Goal: Register for event/course

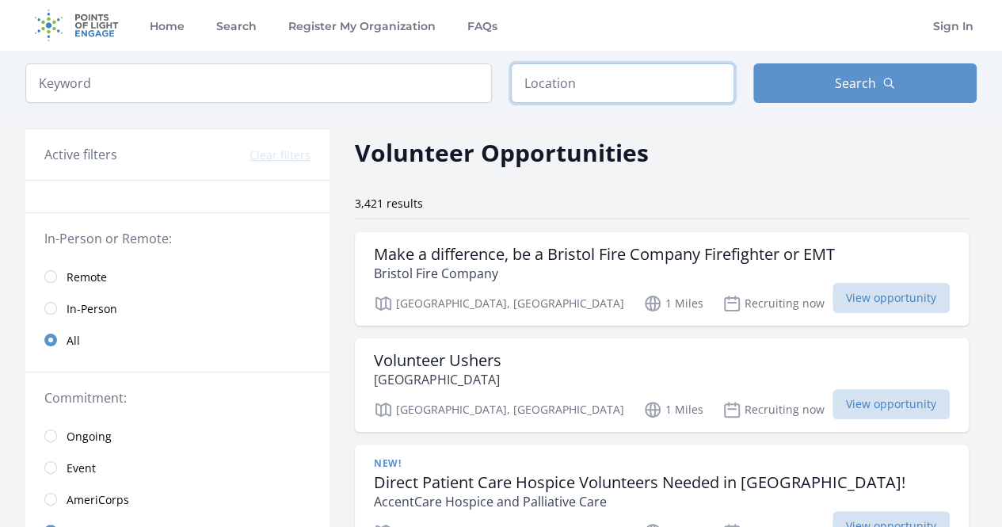
click at [586, 97] on input "text" at bounding box center [622, 83] width 223 height 40
type input "New Orleans, LA, USA"
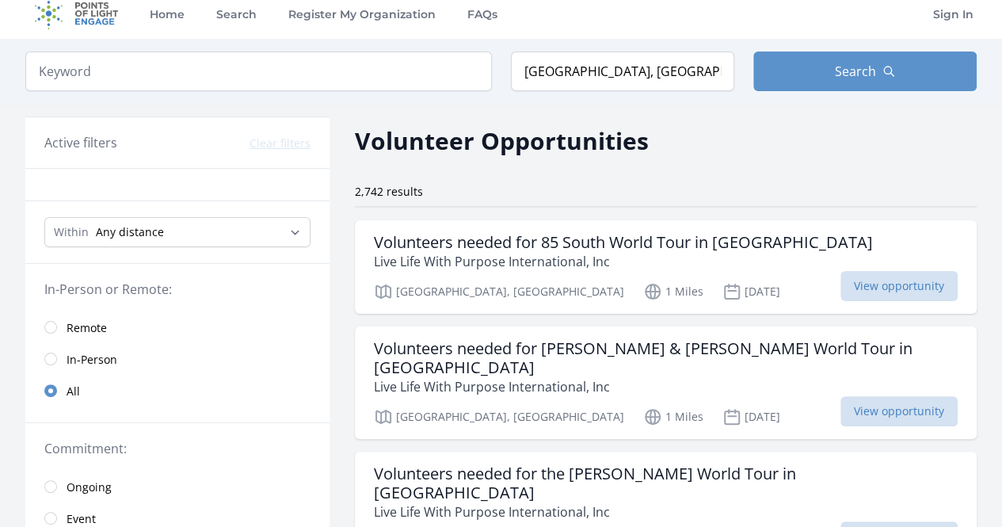
scroll to position [18, 0]
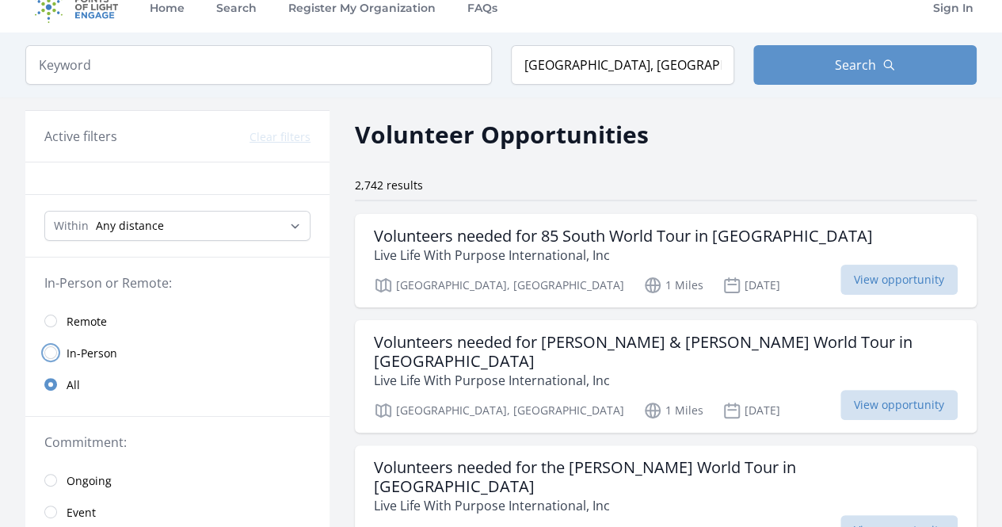
click at [50, 354] on input "radio" at bounding box center [50, 352] width 13 height 13
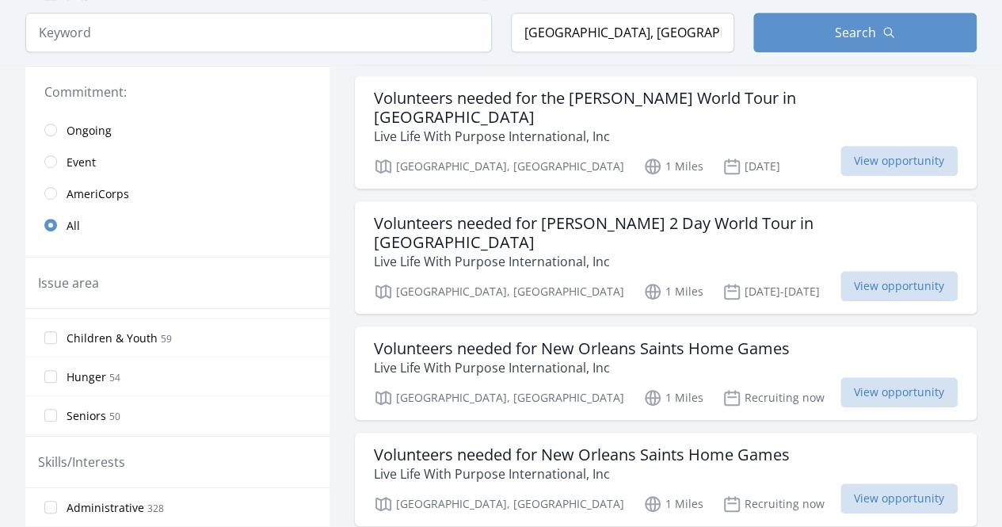
scroll to position [261, 0]
click at [323, 29] on input "search" at bounding box center [258, 33] width 467 height 40
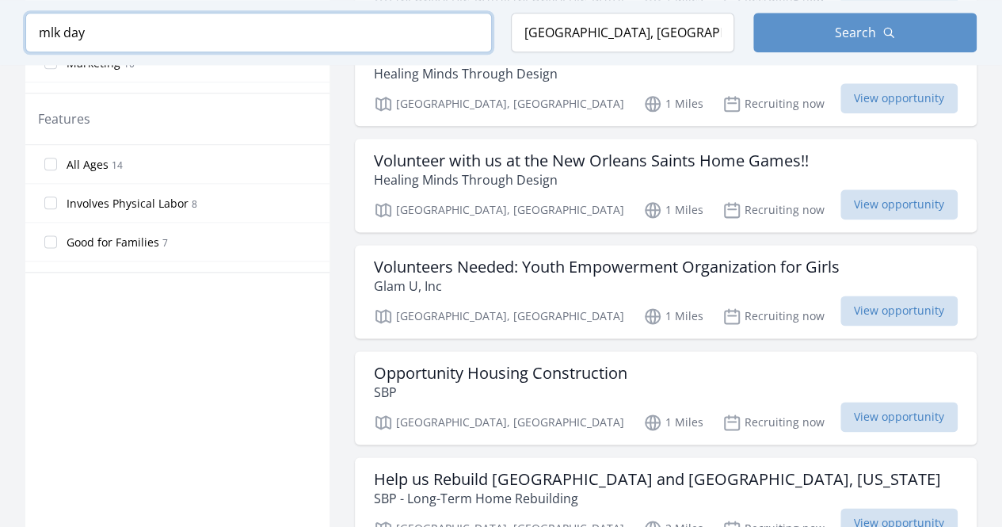
scroll to position [910, 0]
type input "mlk day"
click at [447, 363] on h3 "Opportunity Housing Construction" at bounding box center [501, 372] width 254 height 19
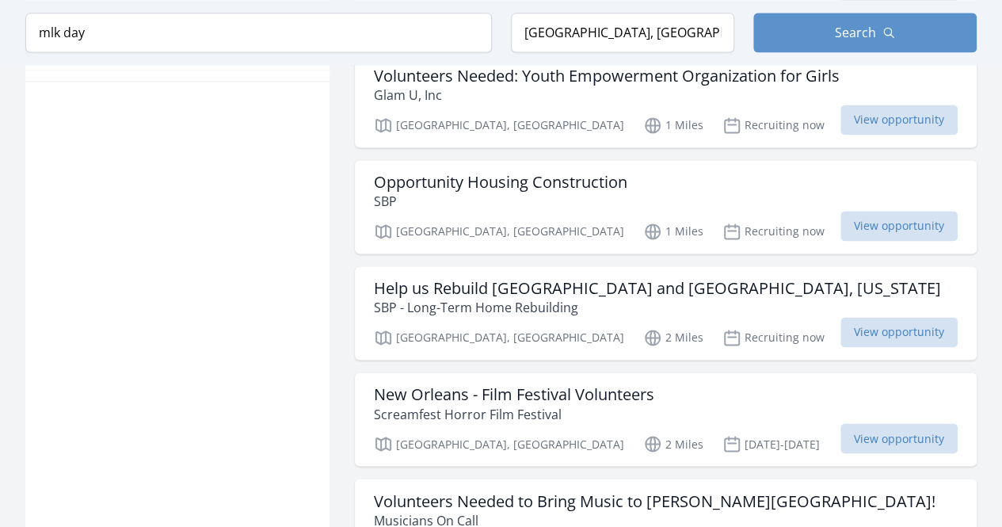
scroll to position [1106, 0]
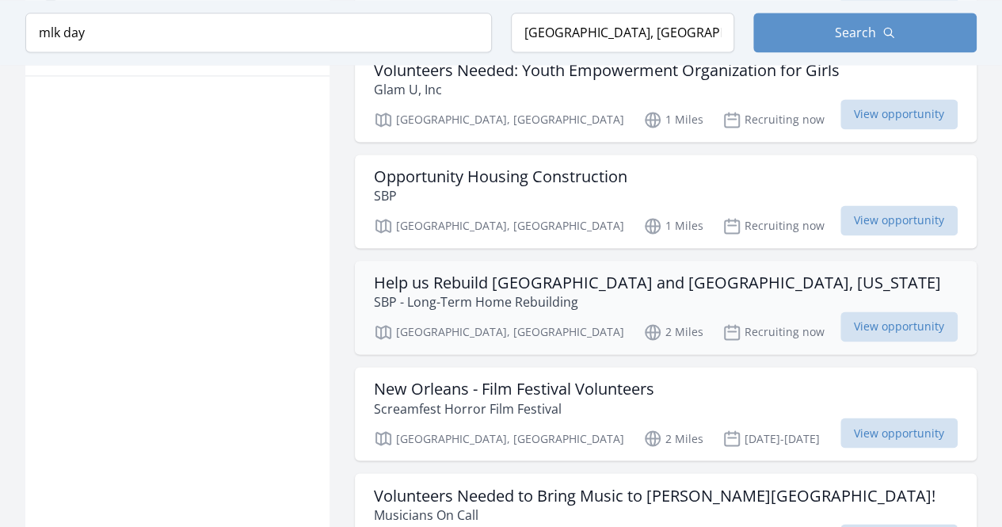
click at [537, 273] on h3 "Help us Rebuild New Orleans and Southeast, Louisiana" at bounding box center [657, 282] width 567 height 19
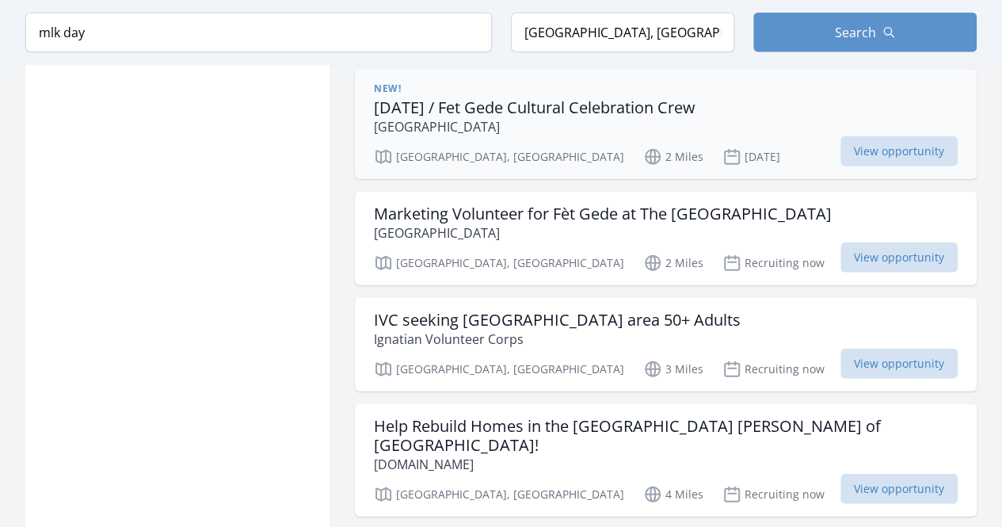
scroll to position [1985, 0]
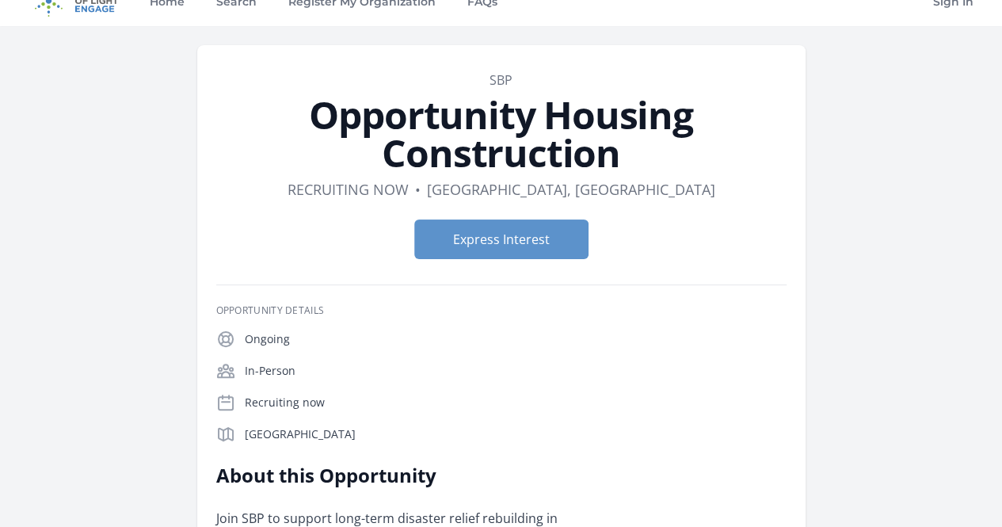
scroll to position [40, 0]
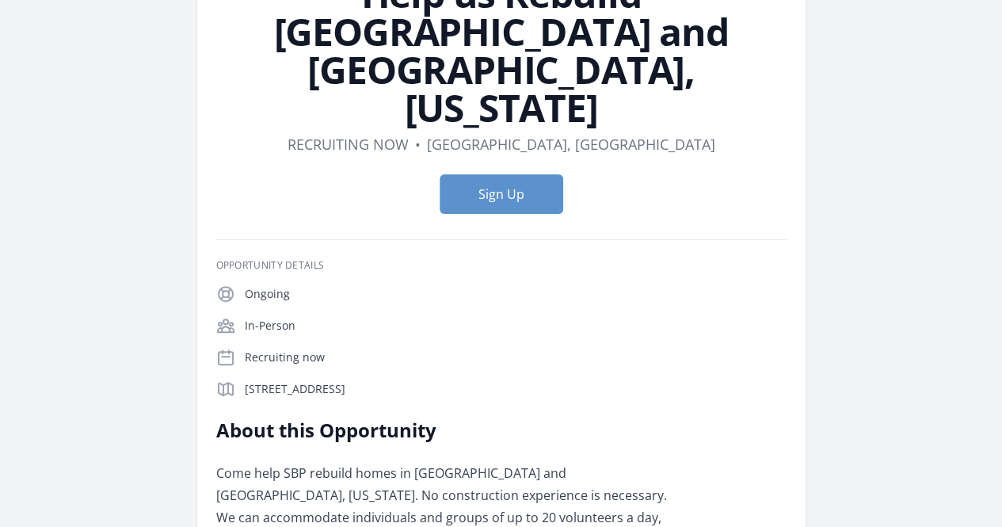
scroll to position [173, 0]
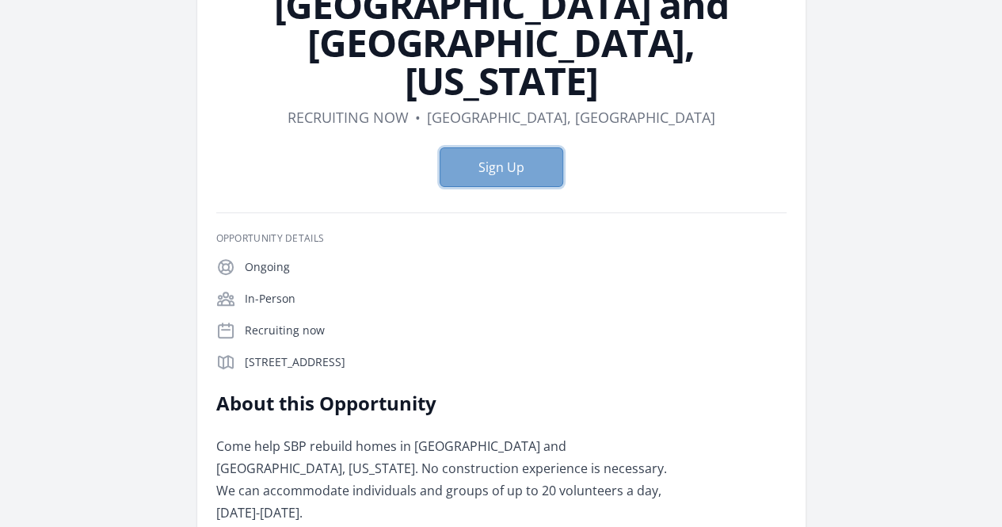
click at [515, 147] on button "Sign Up" at bounding box center [502, 167] width 124 height 40
